Goal: Information Seeking & Learning: Learn about a topic

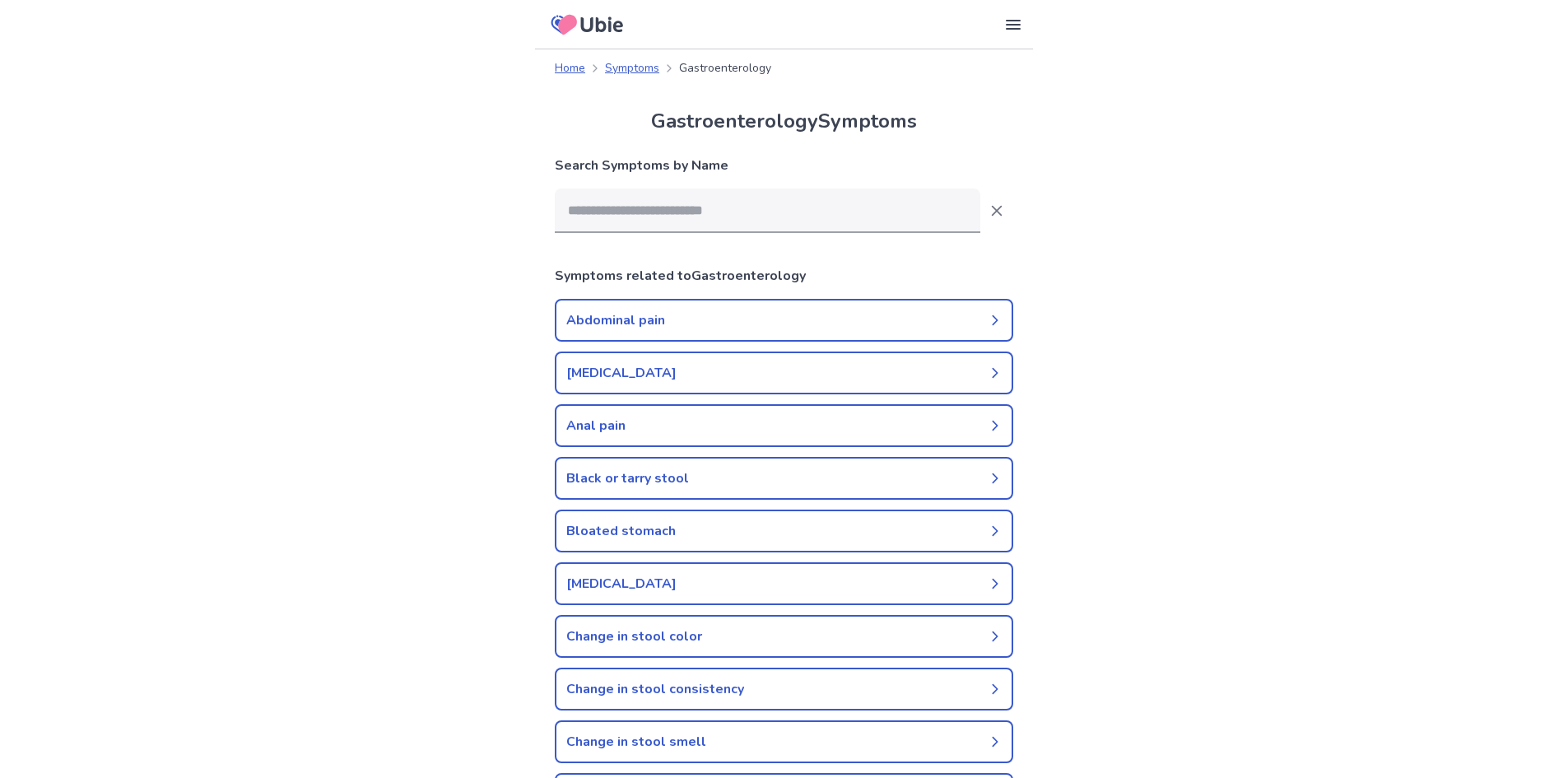
click at [990, 322] on icon at bounding box center [995, 320] width 13 height 13
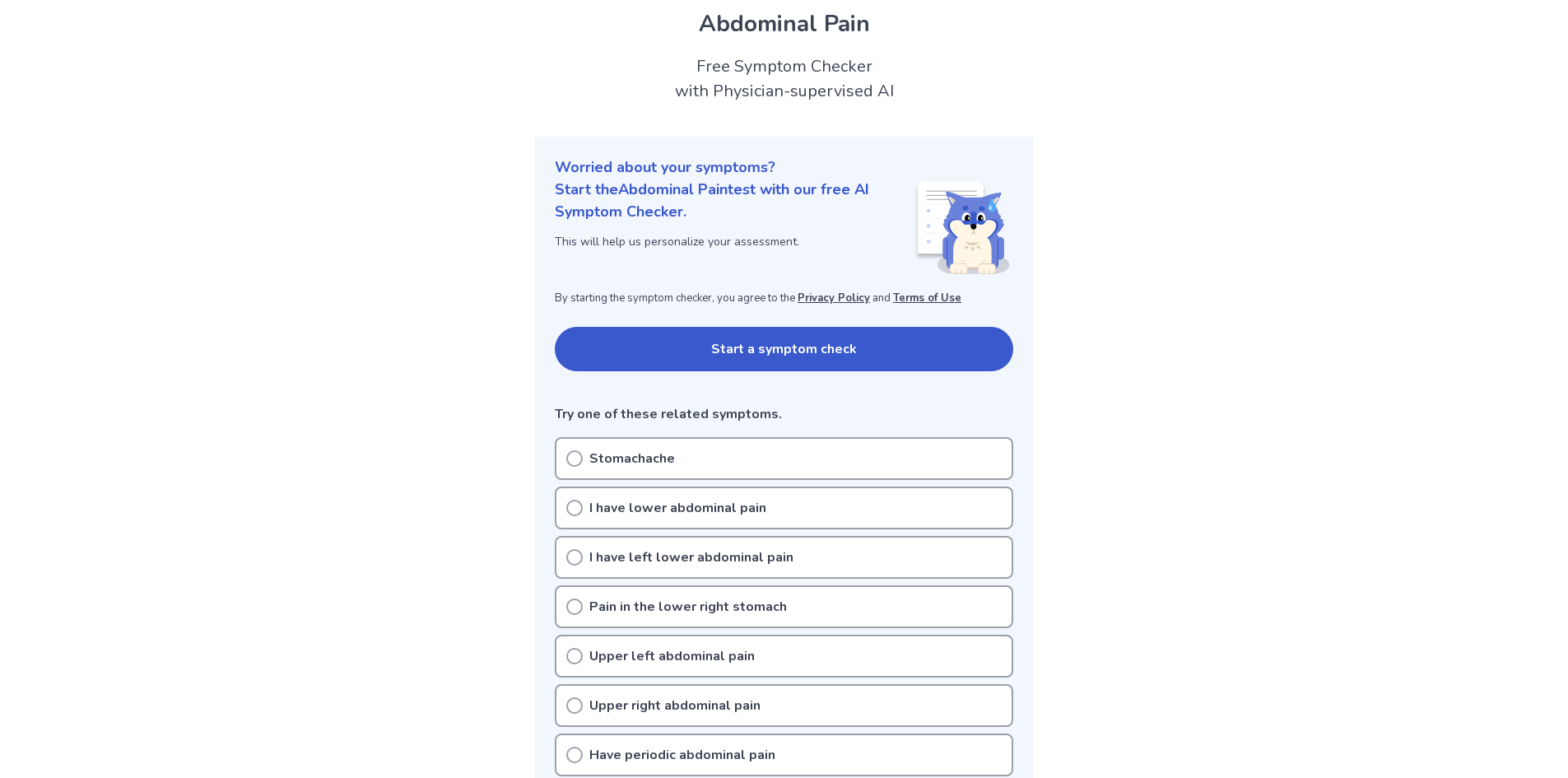
scroll to position [165, 0]
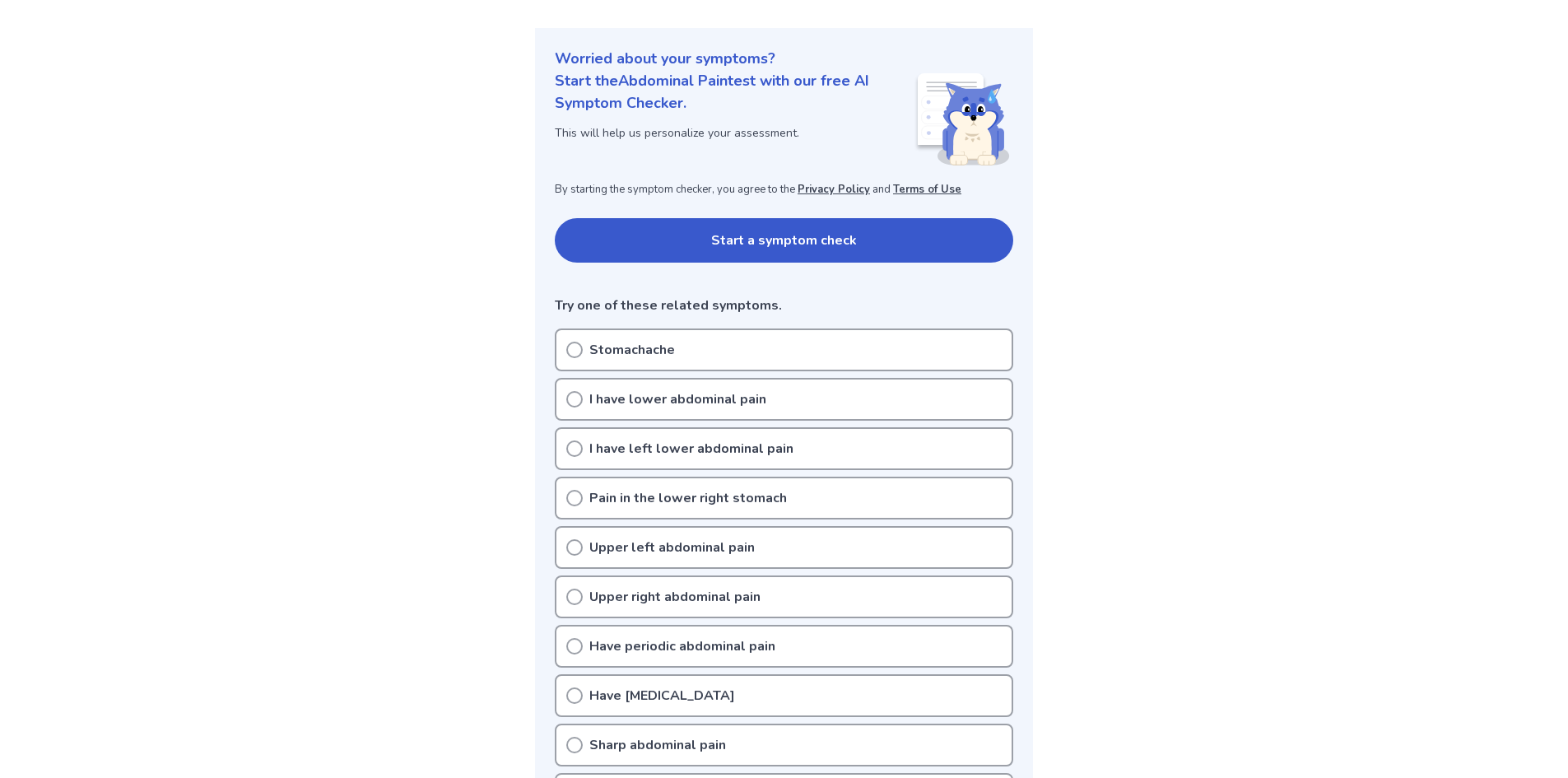
click at [758, 239] on button "Start a symptom check" at bounding box center [783, 240] width 459 height 44
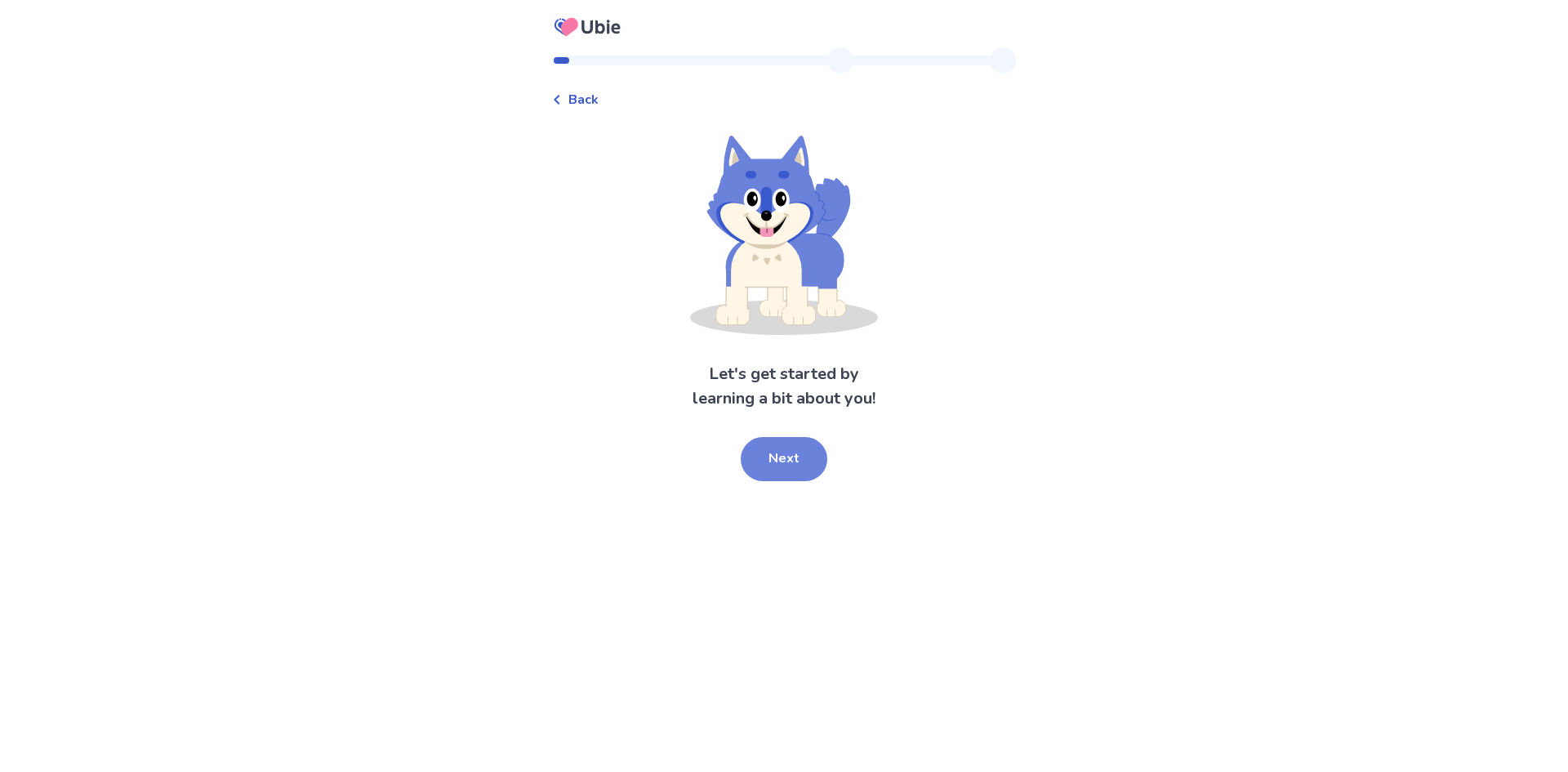
click at [791, 461] on button "Next" at bounding box center [784, 459] width 86 height 44
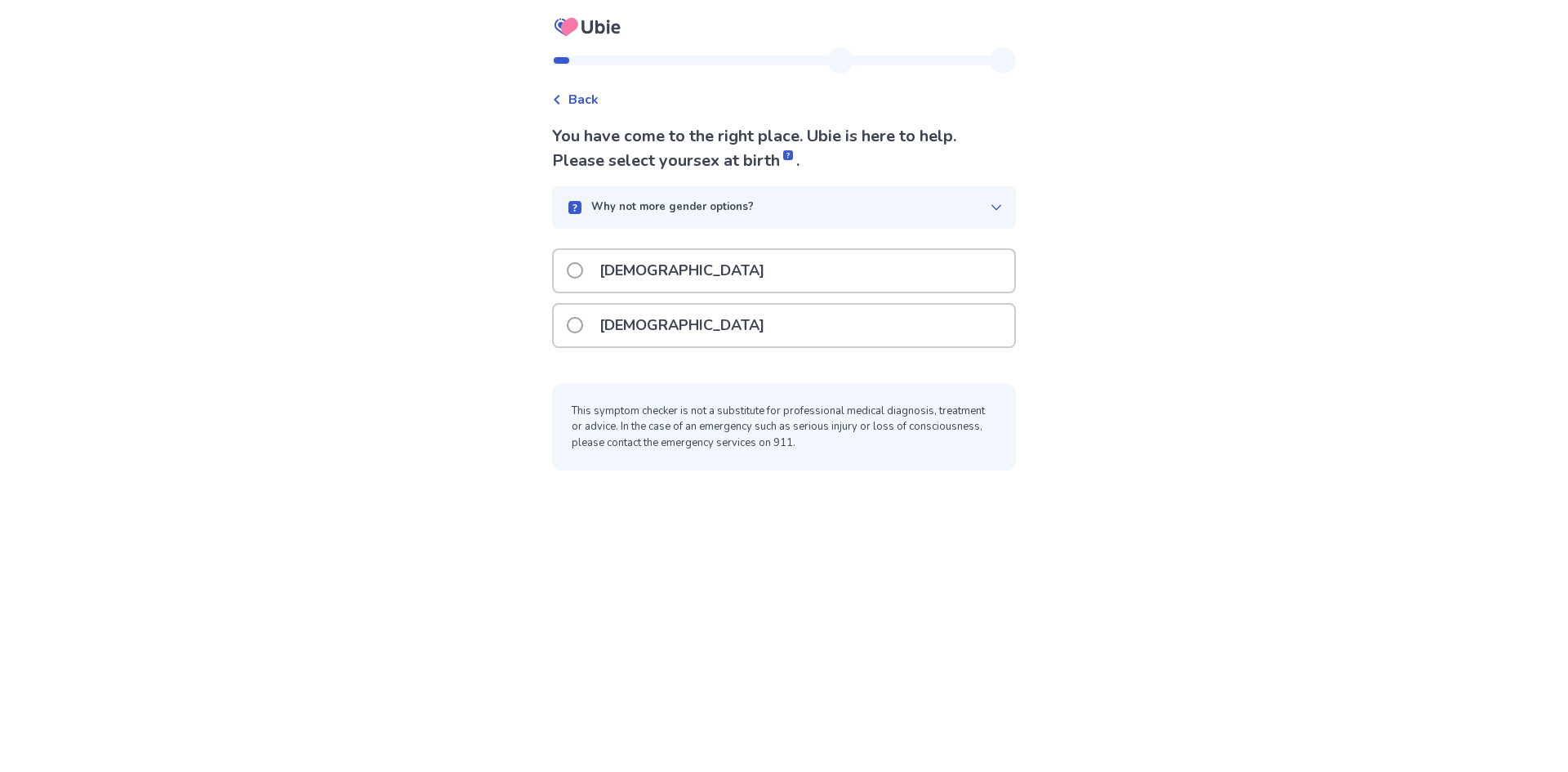
click at [583, 321] on span at bounding box center [575, 325] width 17 height 17
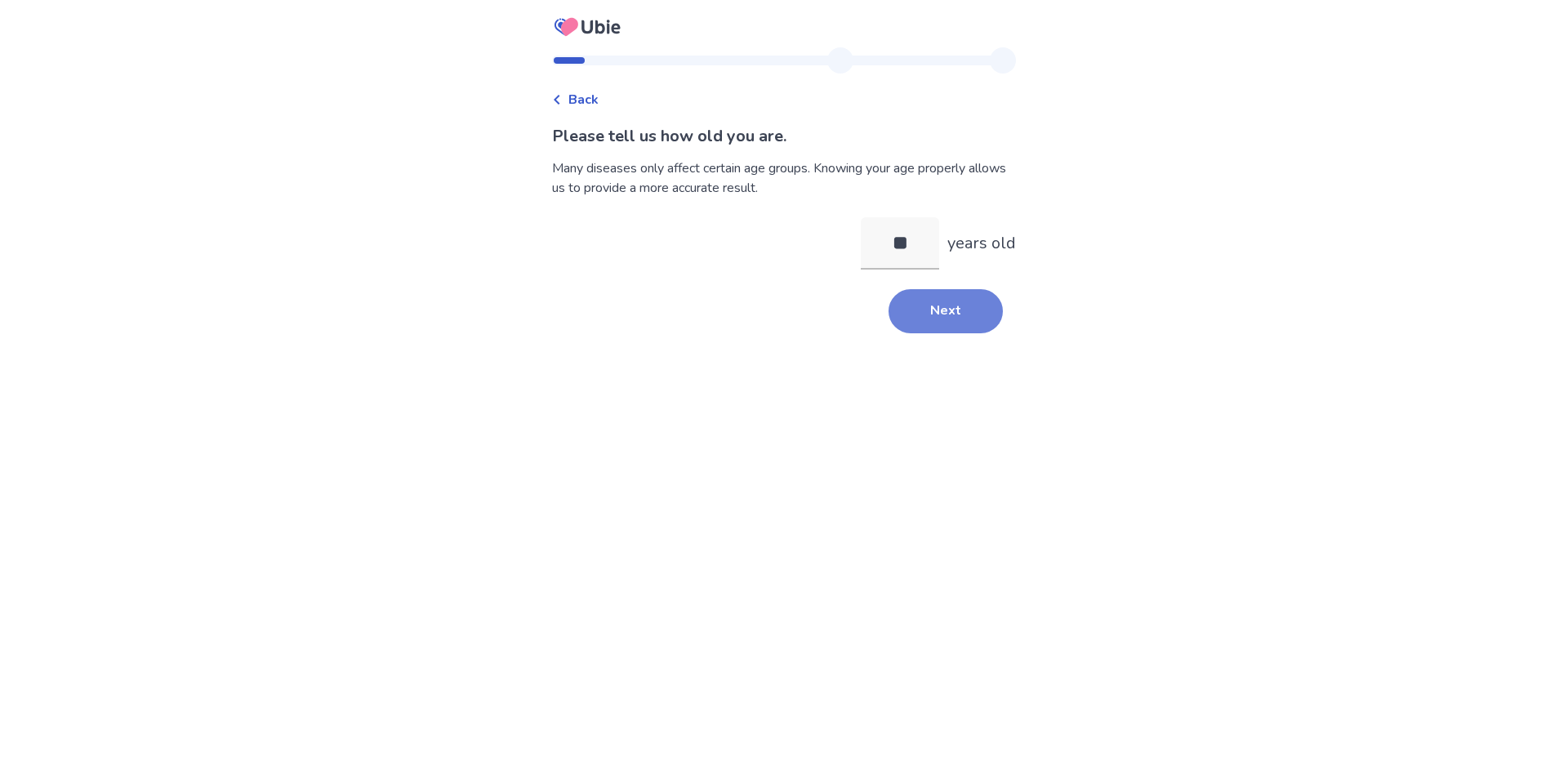
type input "**"
click at [943, 308] on button "Next" at bounding box center [946, 312] width 114 height 44
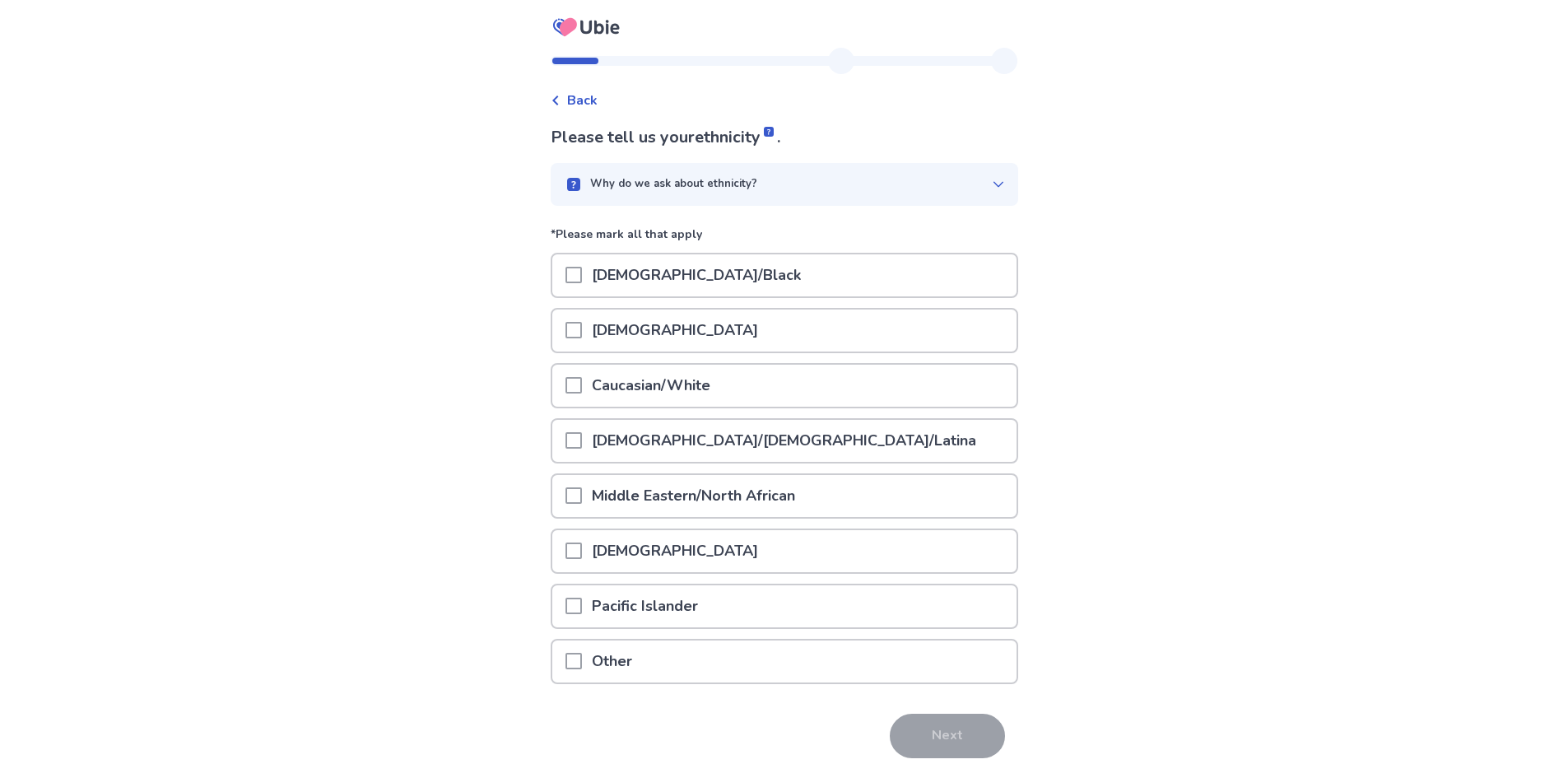
click at [582, 381] on span at bounding box center [574, 385] width 17 height 17
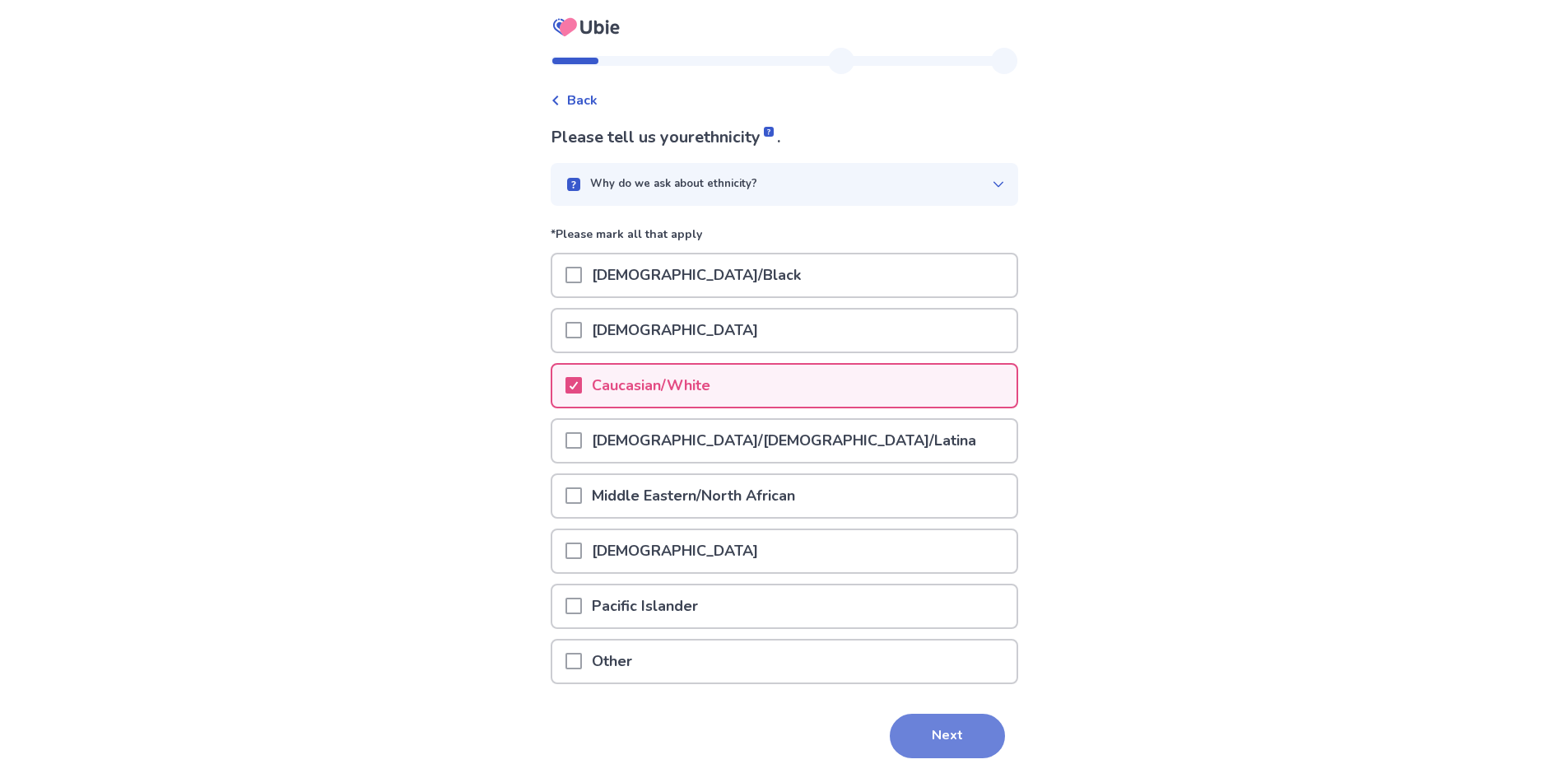
click at [946, 737] on button "Next" at bounding box center [947, 736] width 115 height 44
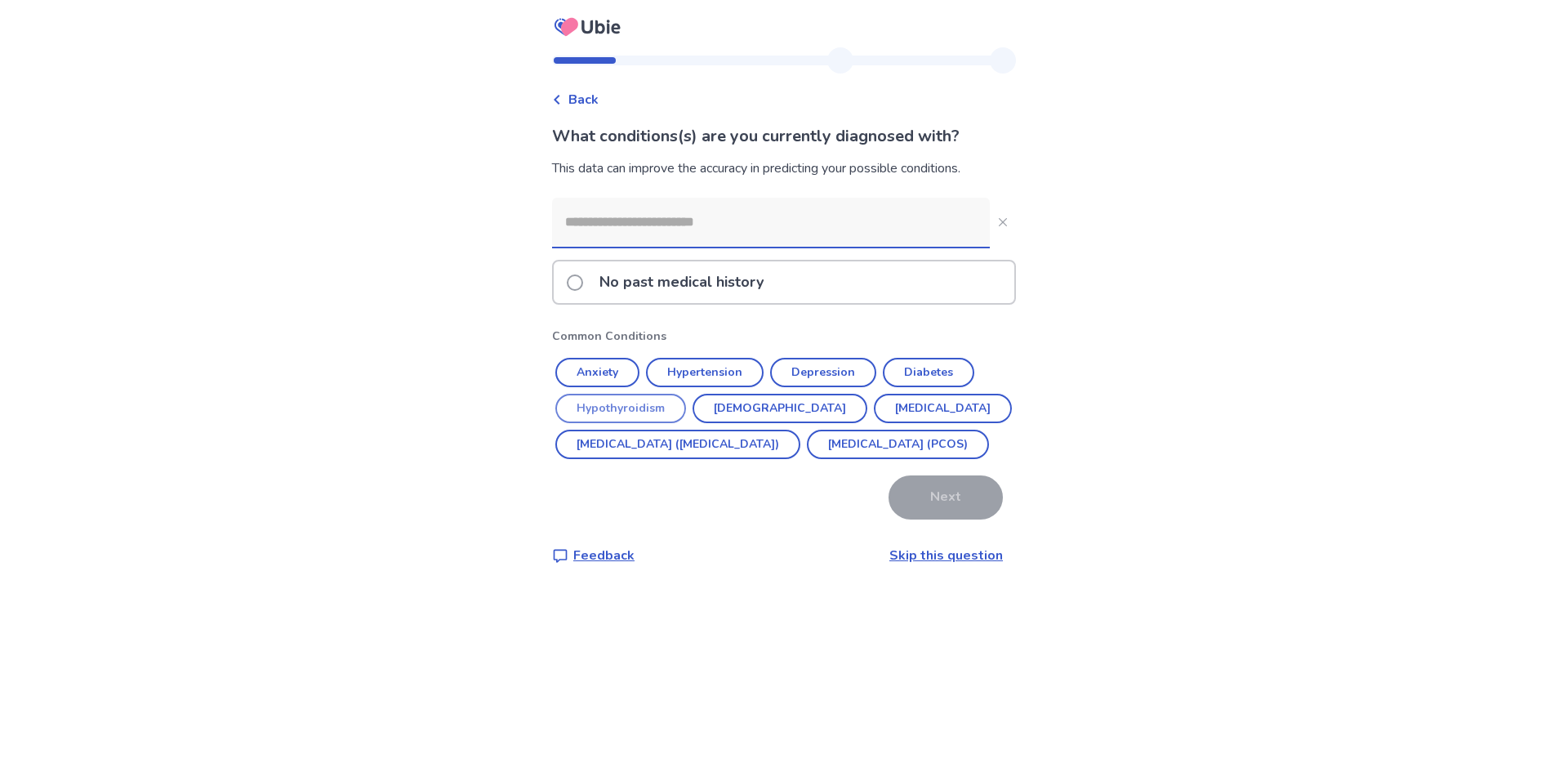
click at [627, 407] on button "Hypothyroidism" at bounding box center [620, 408] width 130 height 29
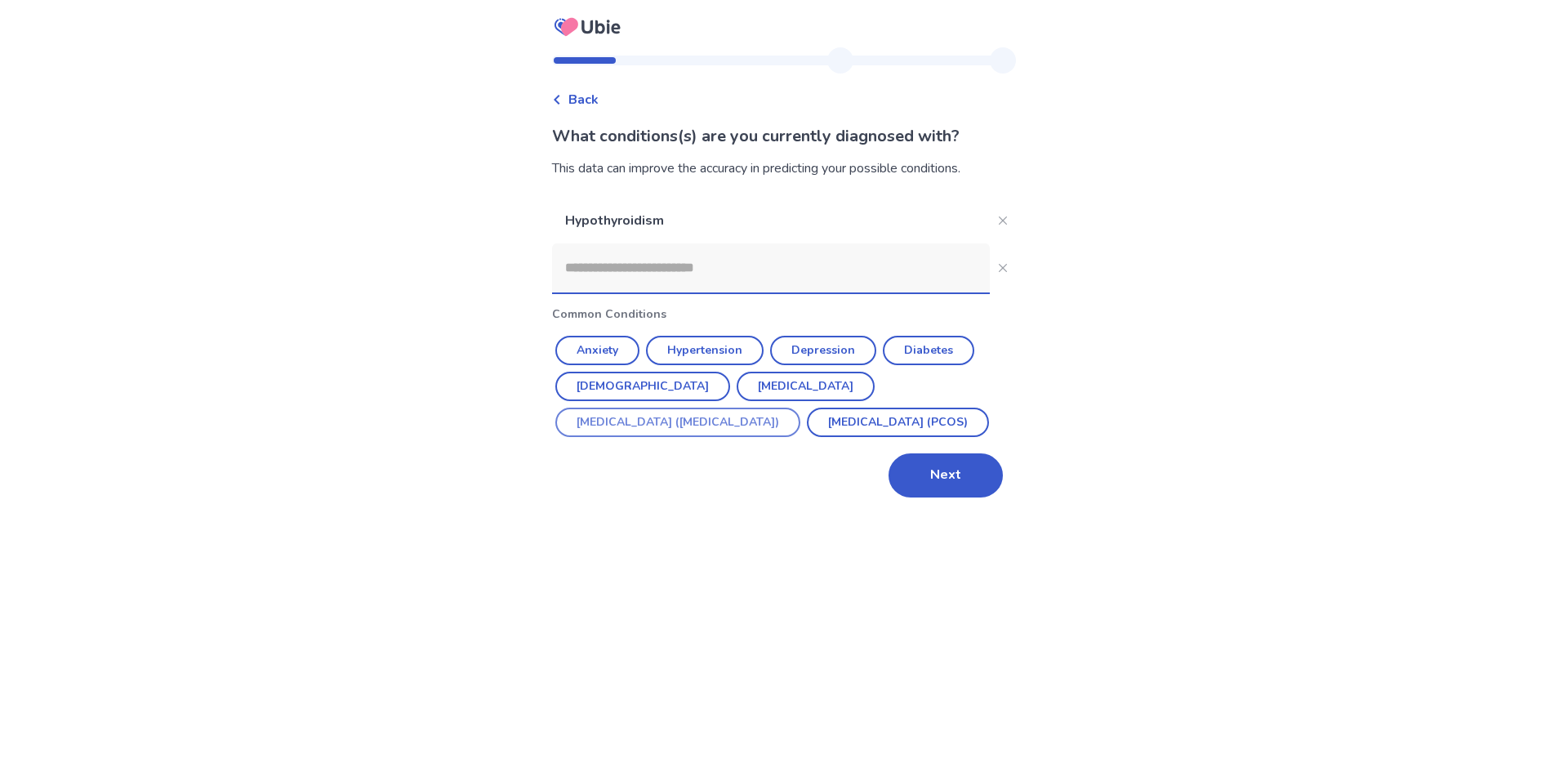
click at [800, 408] on button "Irritable Bowel Syndrome (IBS)" at bounding box center [678, 422] width 245 height 29
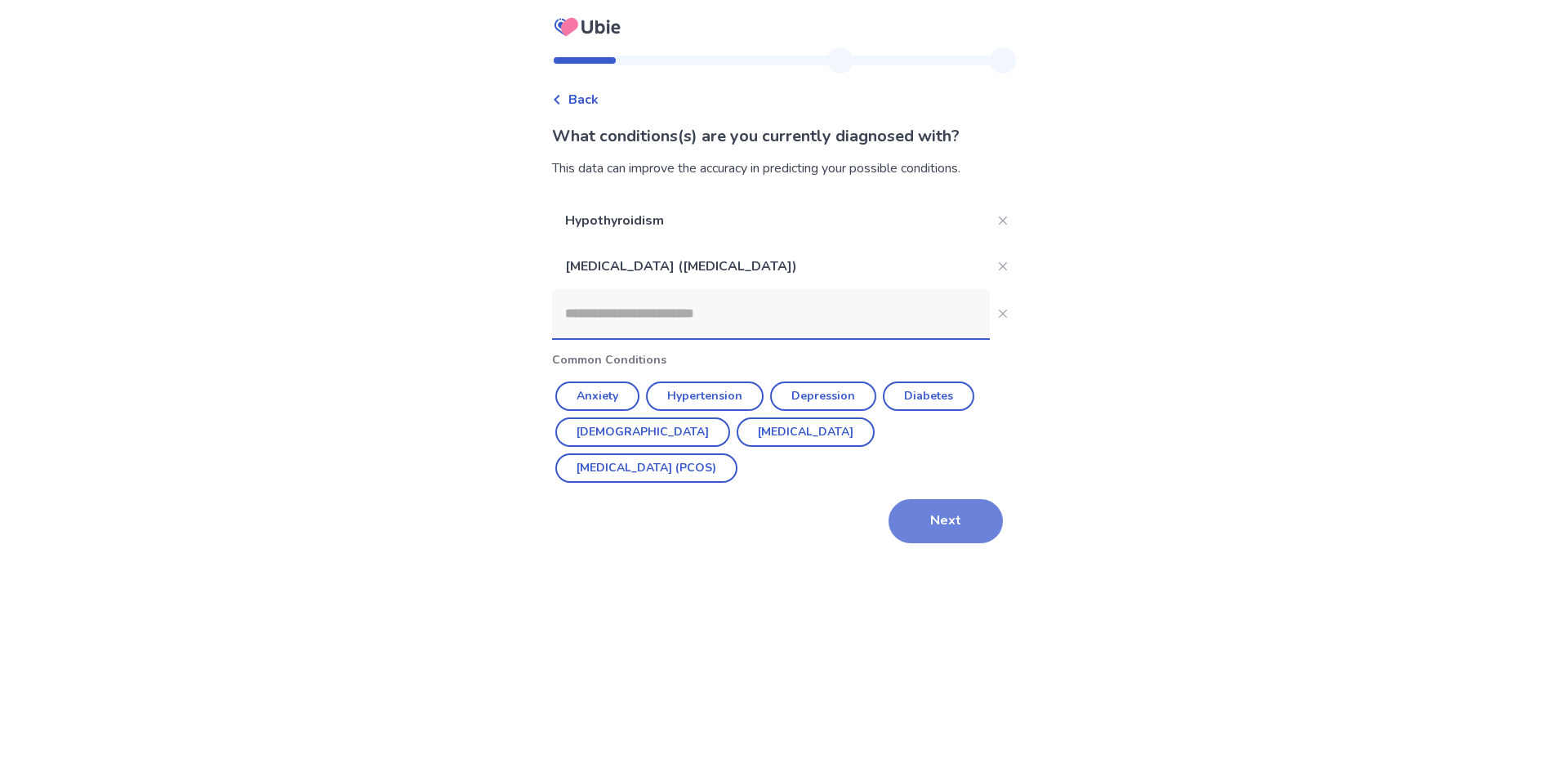
click at [925, 511] on button "Next" at bounding box center [946, 521] width 114 height 44
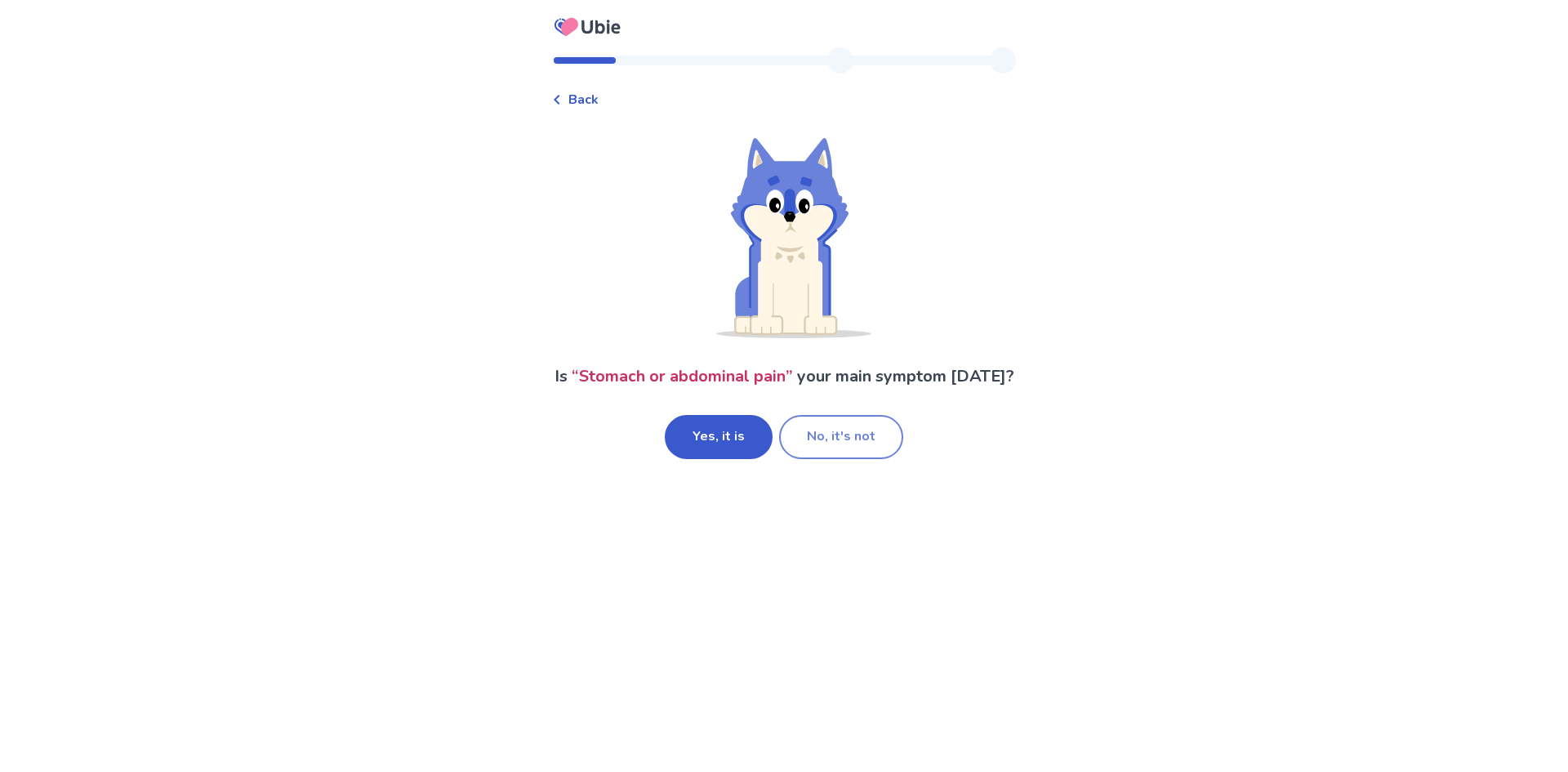
click at [826, 460] on button "No, it's not" at bounding box center [840, 437] width 124 height 44
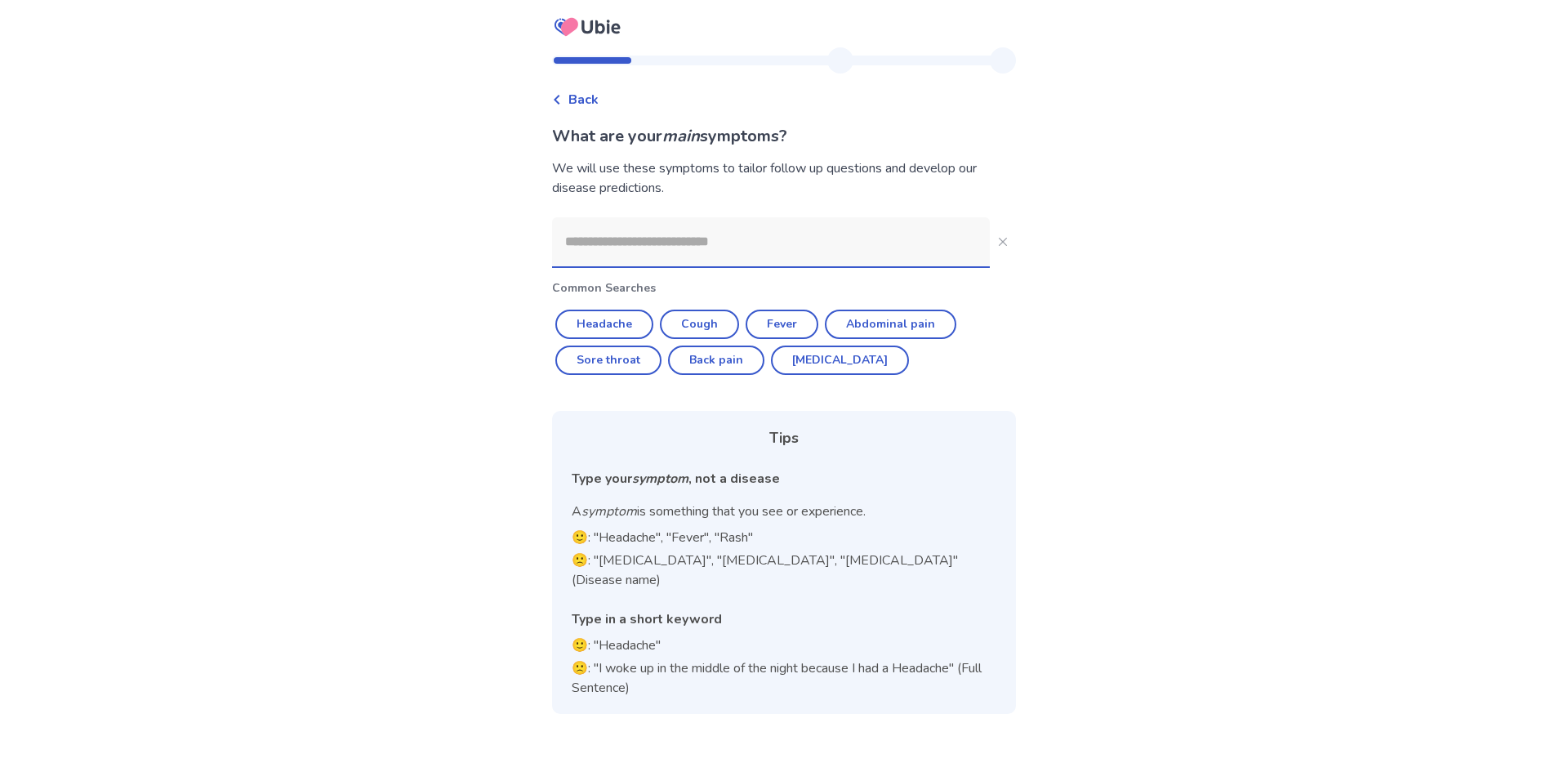
click at [620, 250] on input at bounding box center [770, 242] width 437 height 49
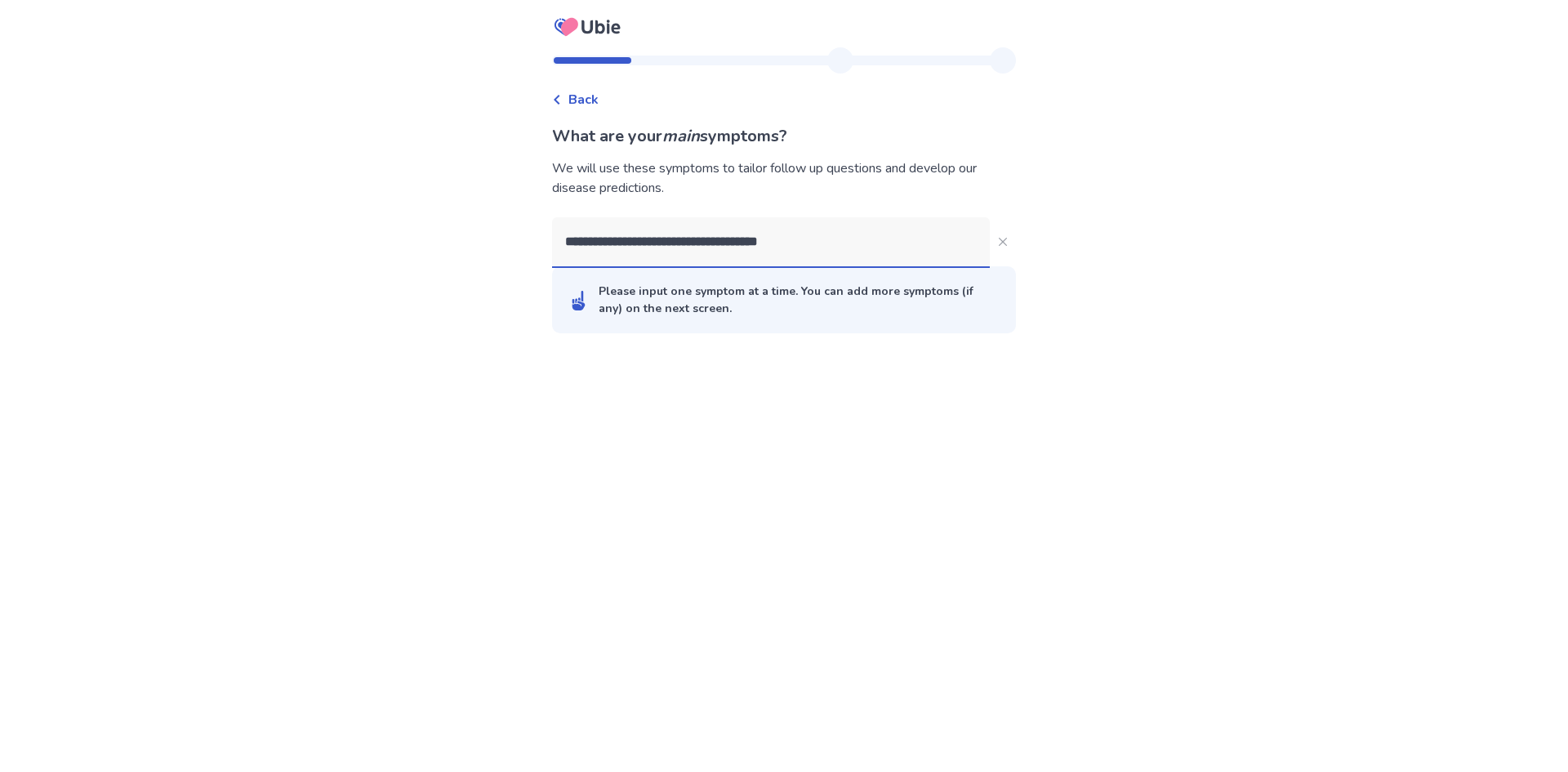
drag, startPoint x: 827, startPoint y: 246, endPoint x: 688, endPoint y: 248, distance: 139.0
click at [688, 248] on input "**********" at bounding box center [770, 242] width 437 height 49
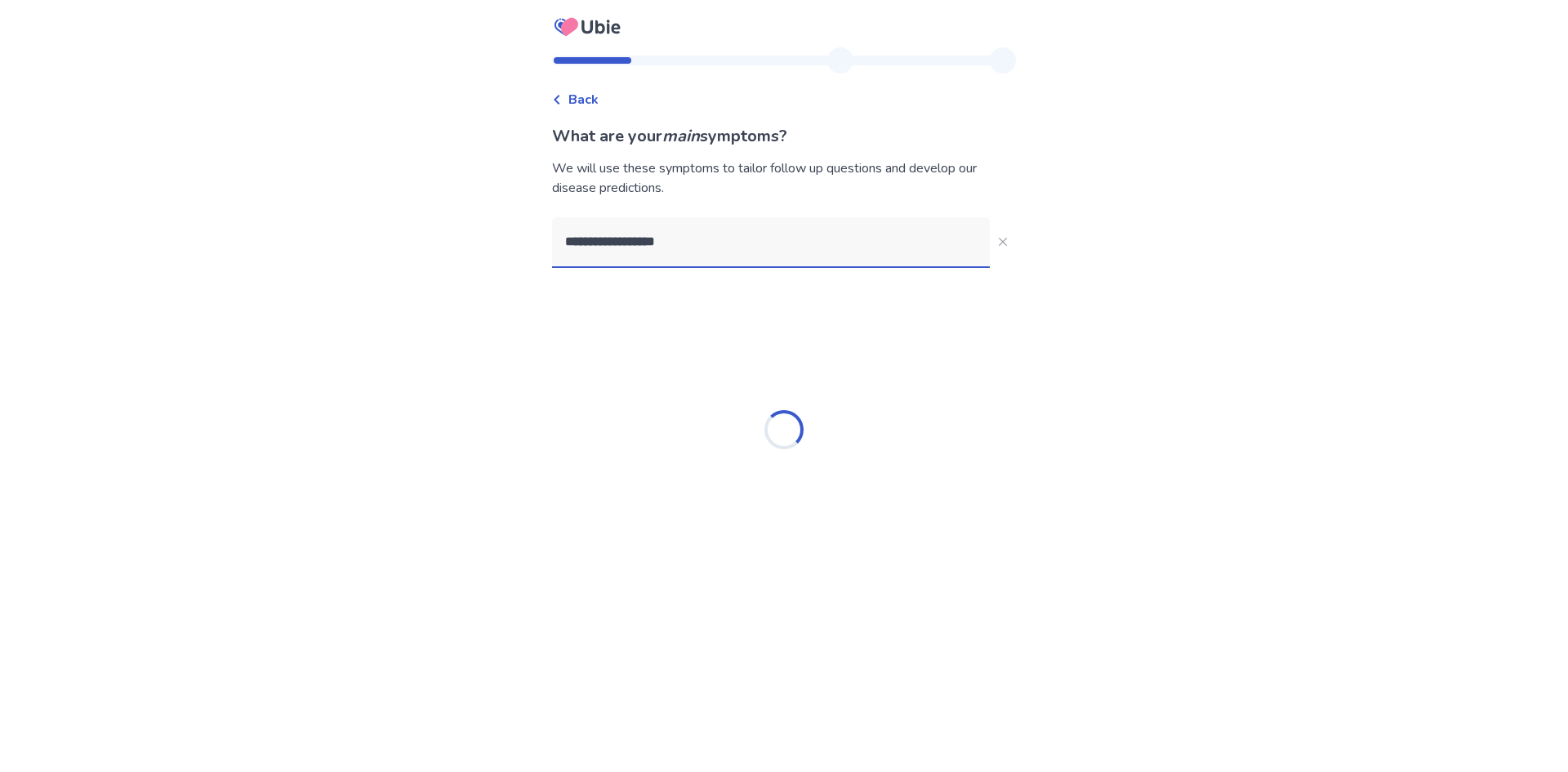
type input "**********"
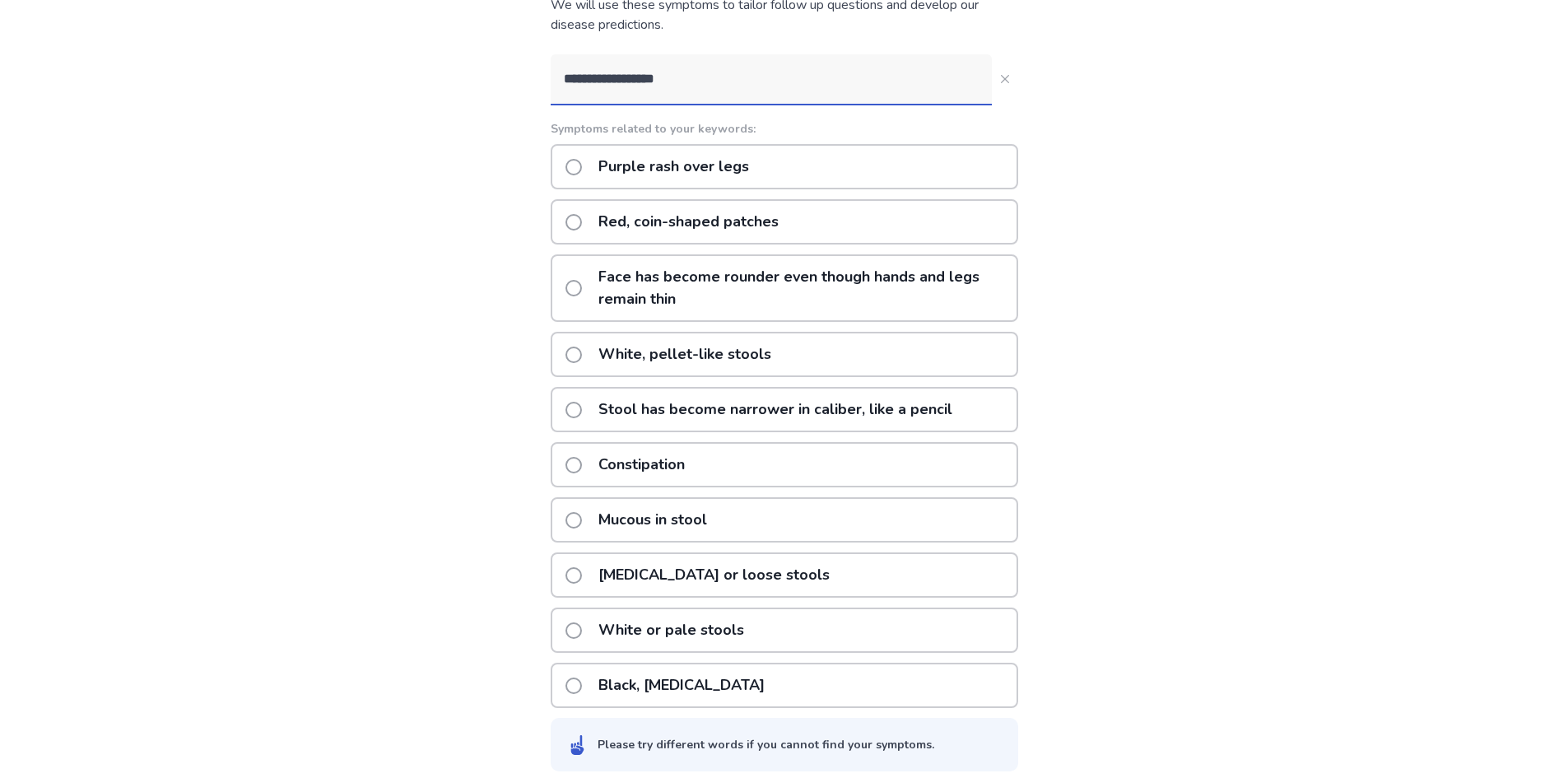
scroll to position [177, 0]
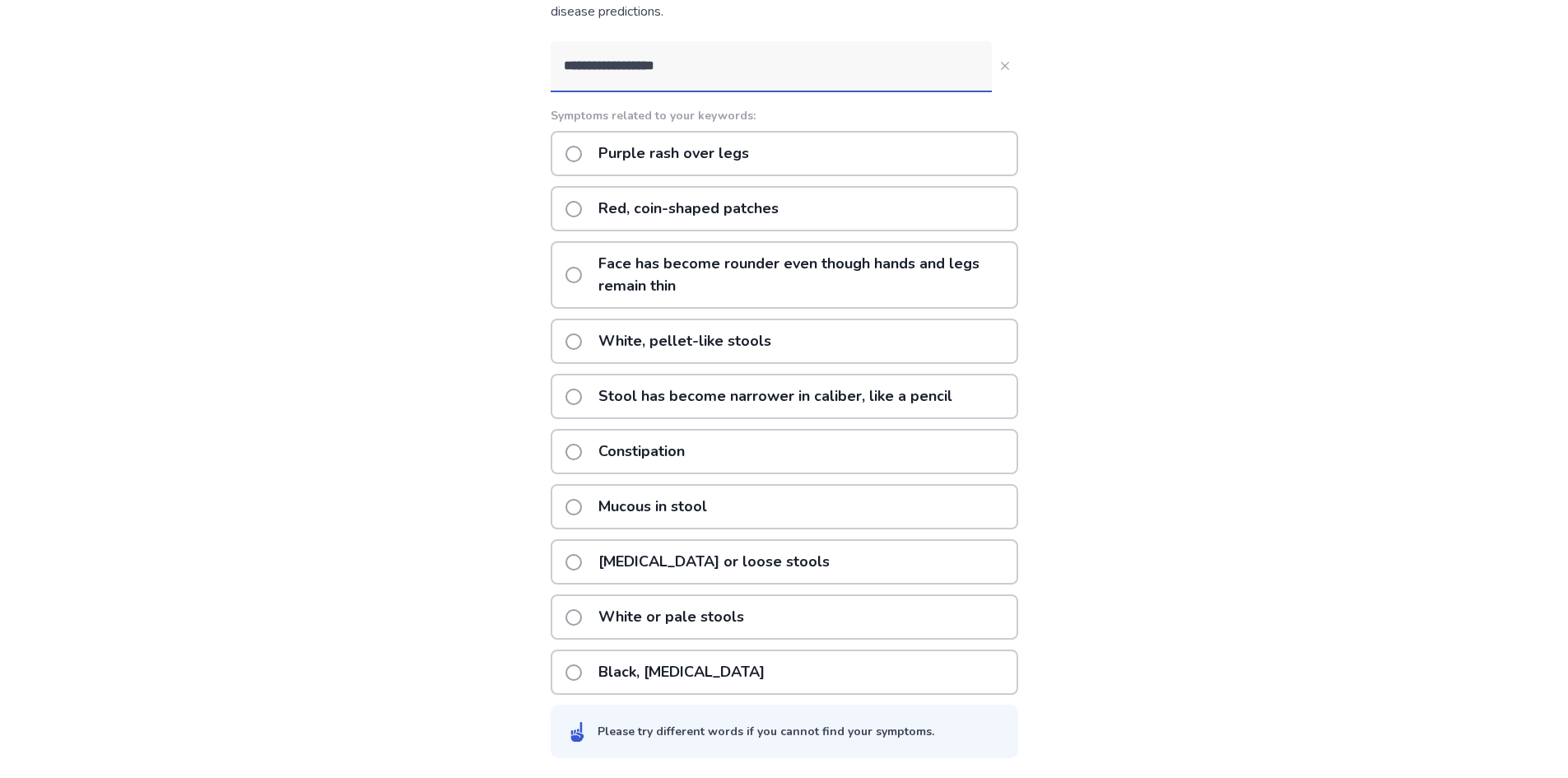
click at [582, 452] on span at bounding box center [574, 452] width 17 height 17
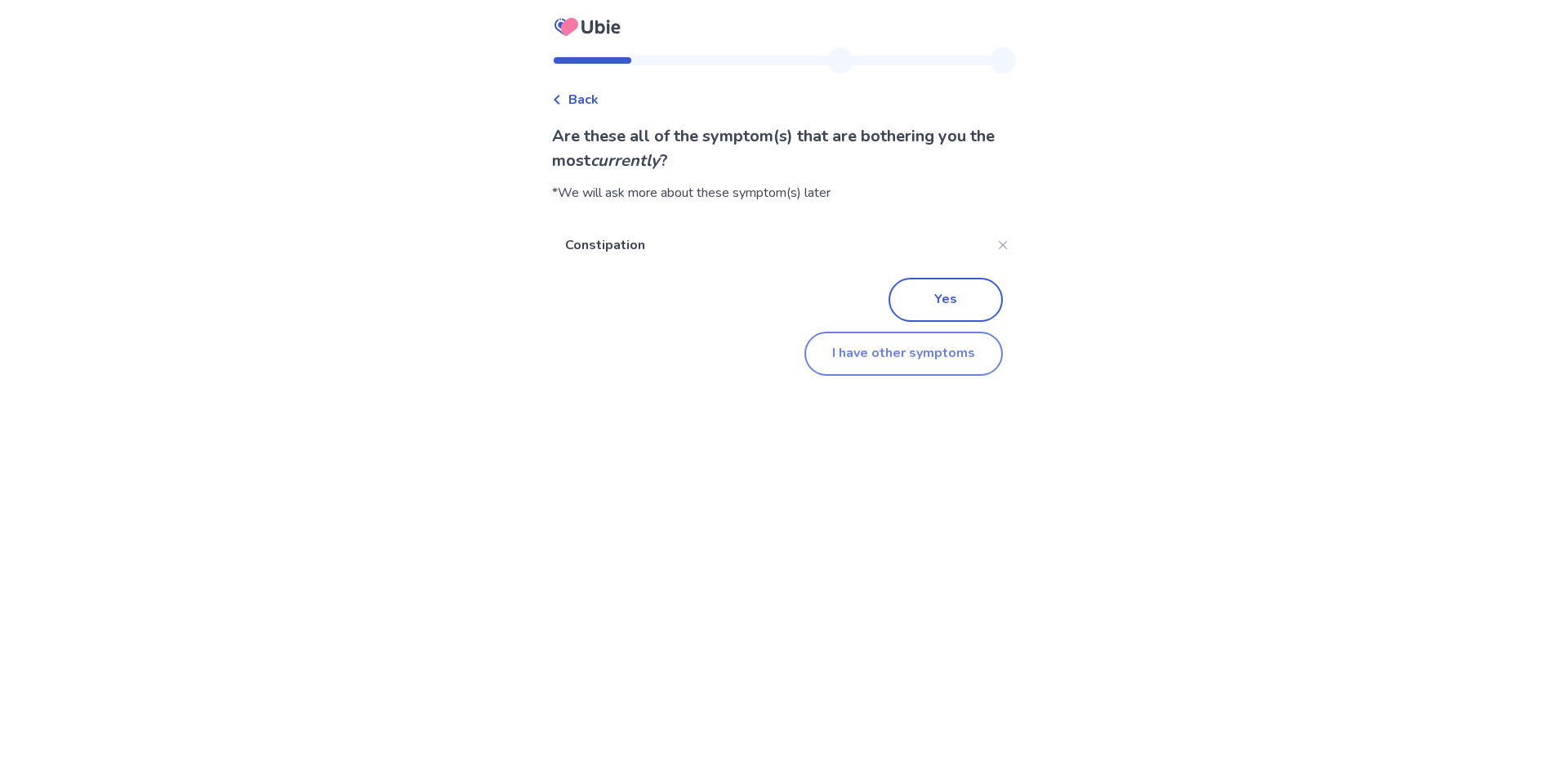
click at [901, 355] on button "I have other symptoms" at bounding box center [904, 354] width 199 height 44
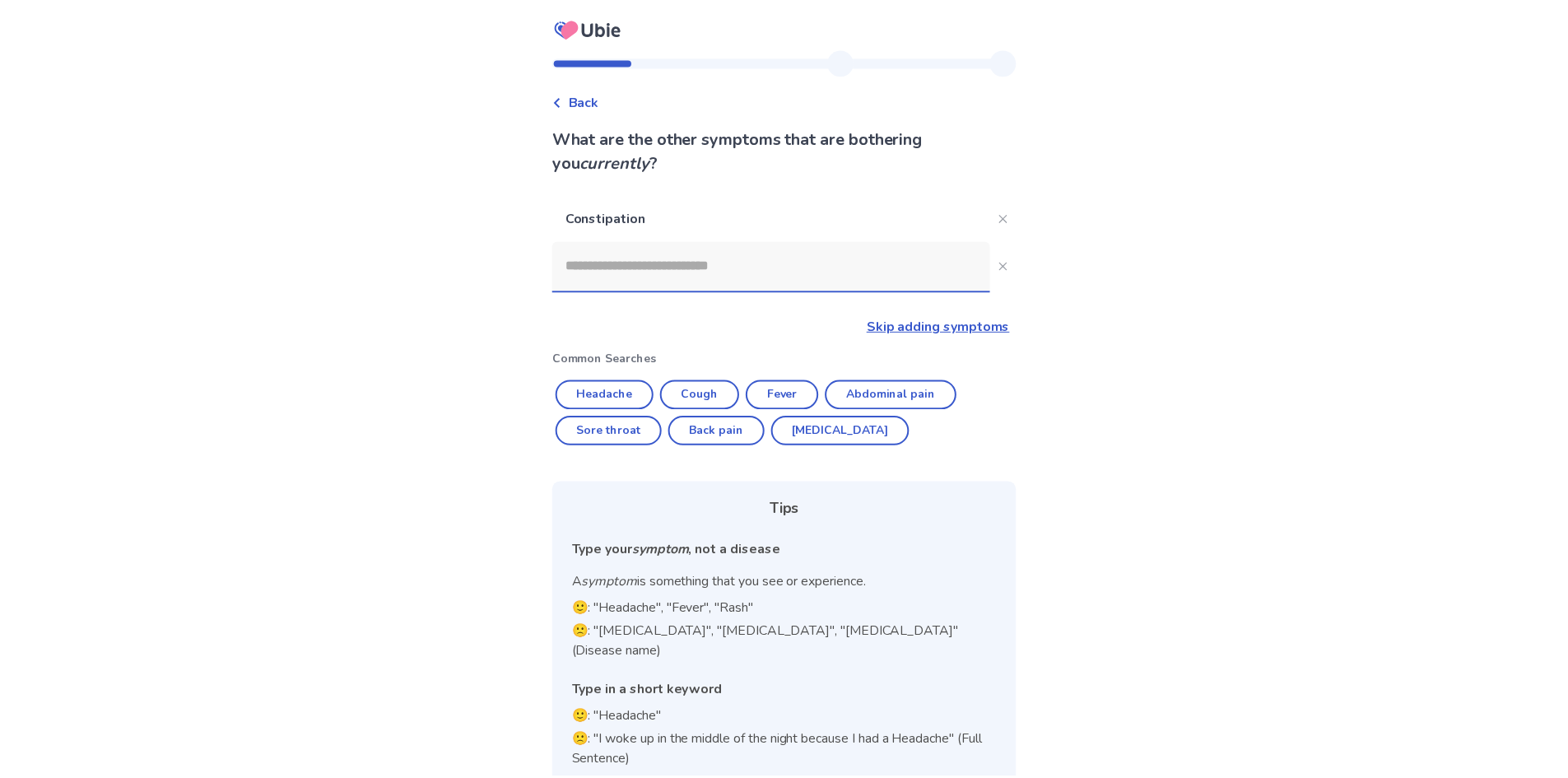
scroll to position [9, 0]
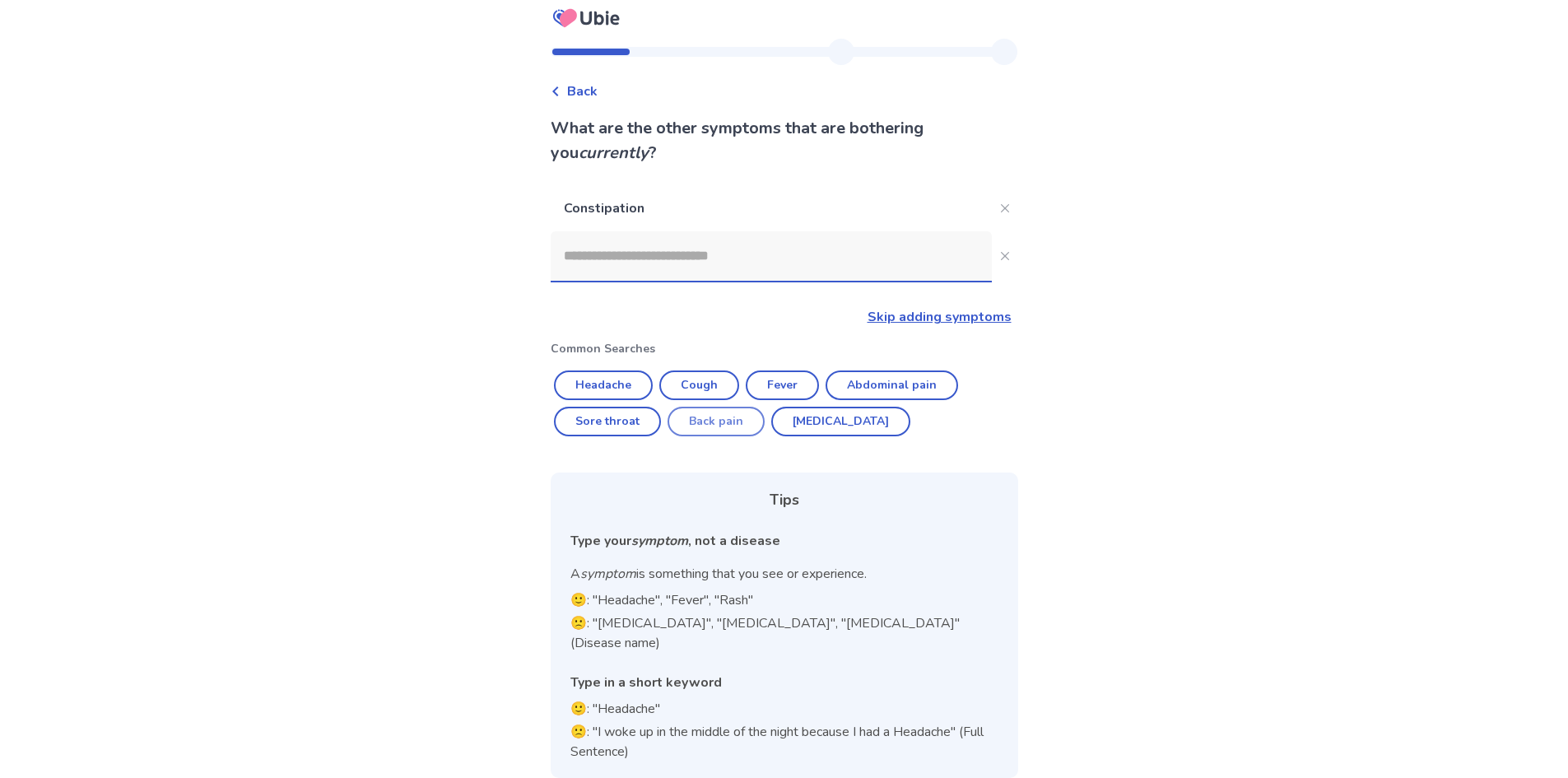
click at [711, 417] on button "Back pain" at bounding box center [717, 420] width 98 height 29
type input "*********"
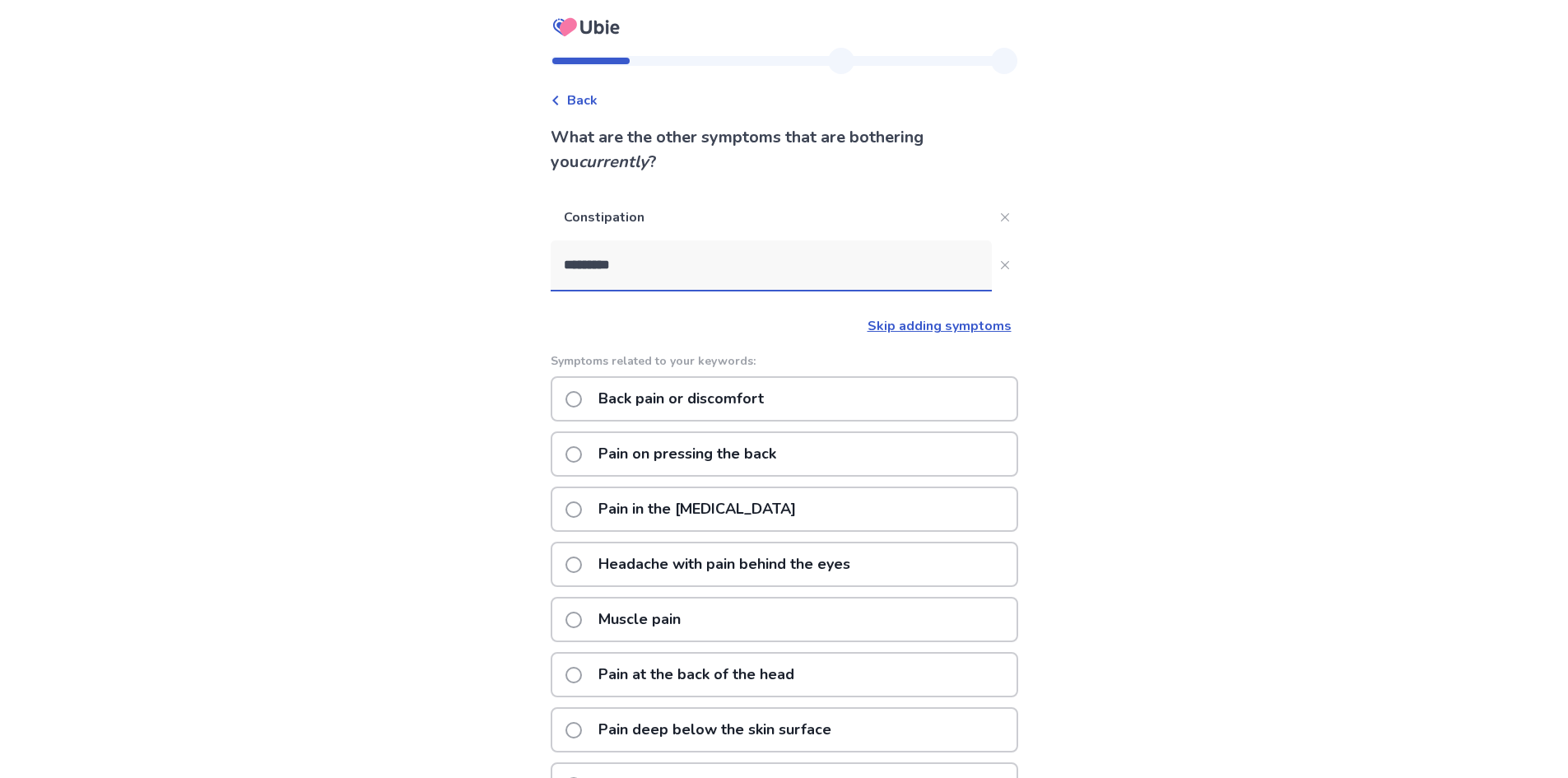
click at [582, 397] on span at bounding box center [574, 399] width 17 height 17
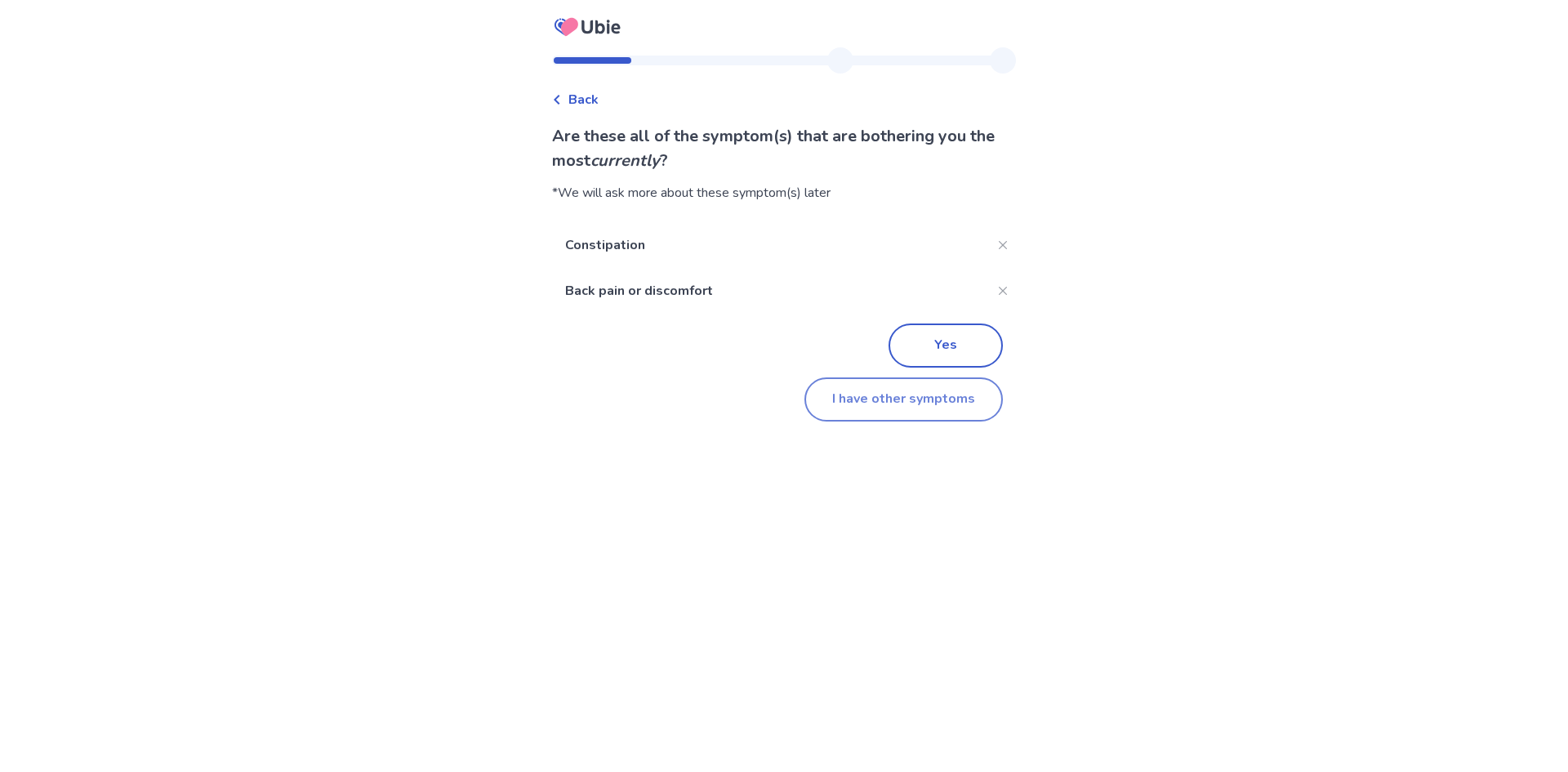
click at [897, 396] on button "I have other symptoms" at bounding box center [904, 400] width 199 height 44
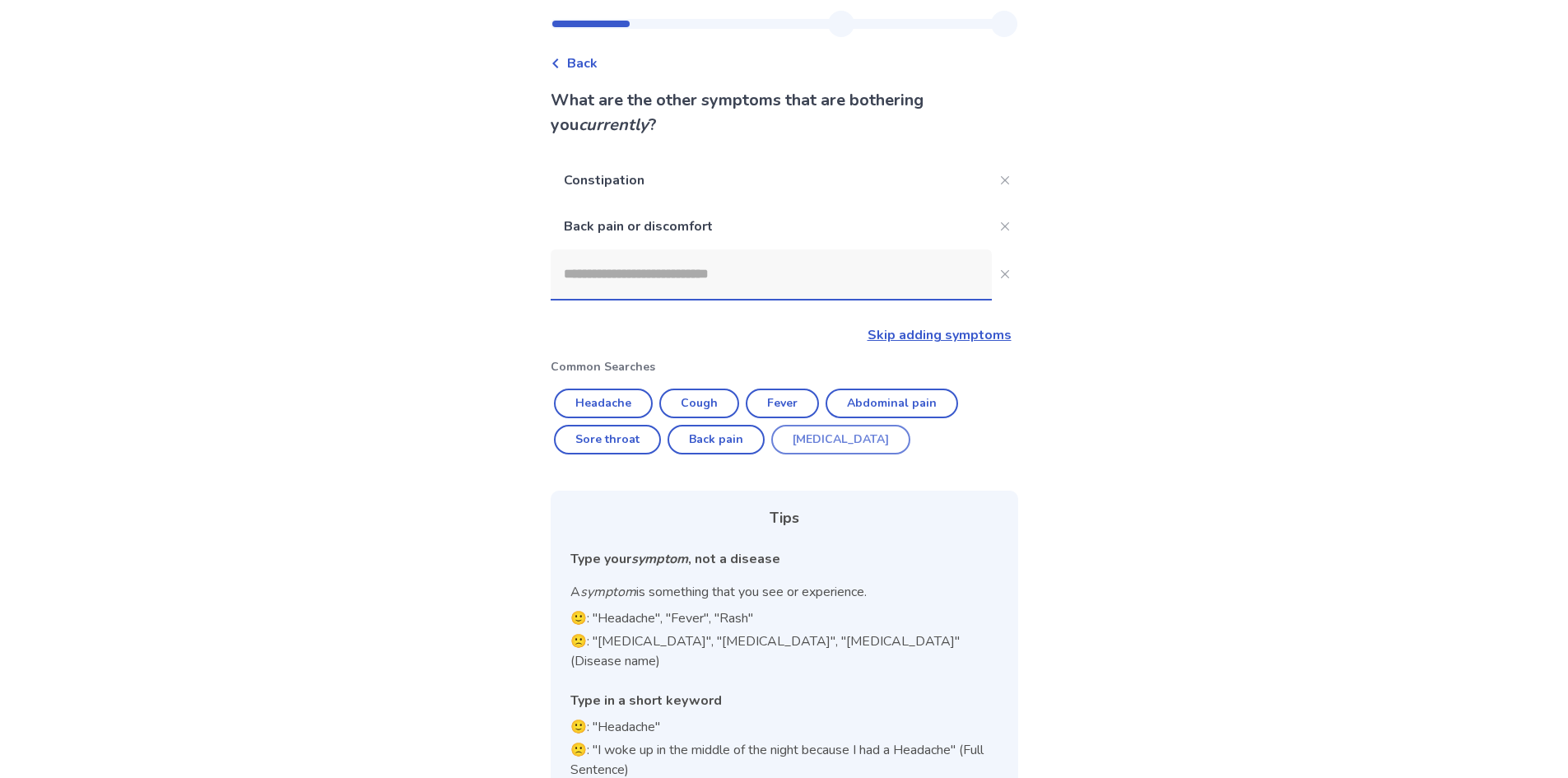
scroll to position [55, 0]
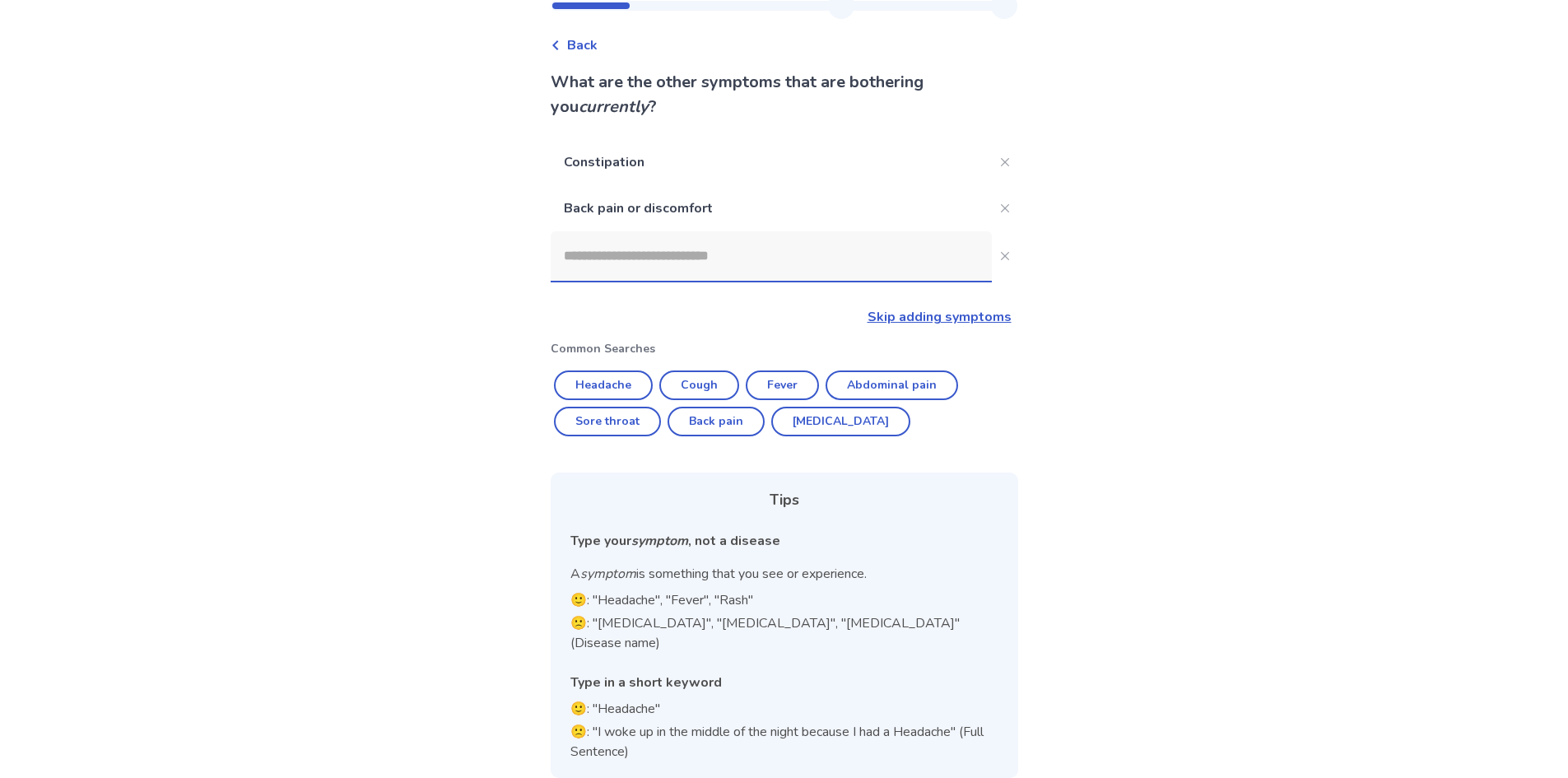
click at [931, 318] on link "Skip adding symptoms" at bounding box center [939, 317] width 144 height 18
